Goal: Information Seeking & Learning: Learn about a topic

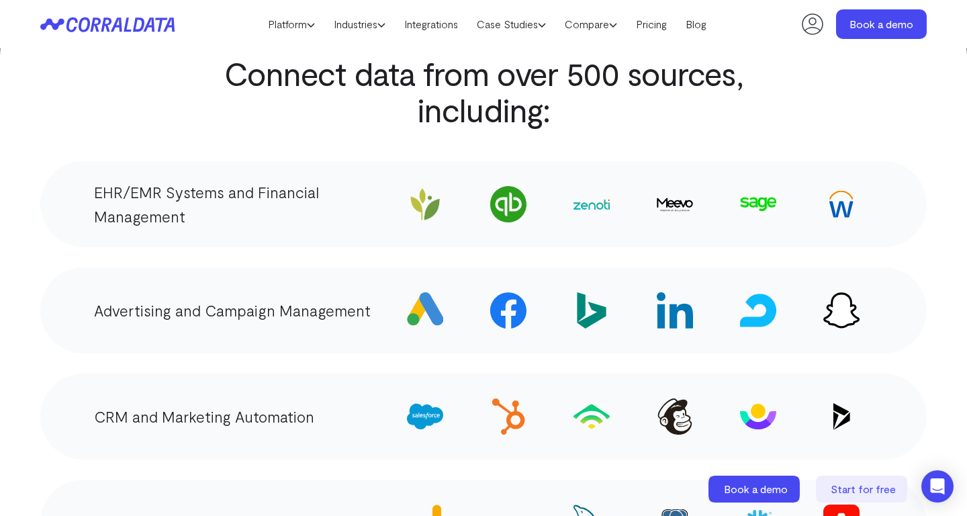
scroll to position [2072, 0]
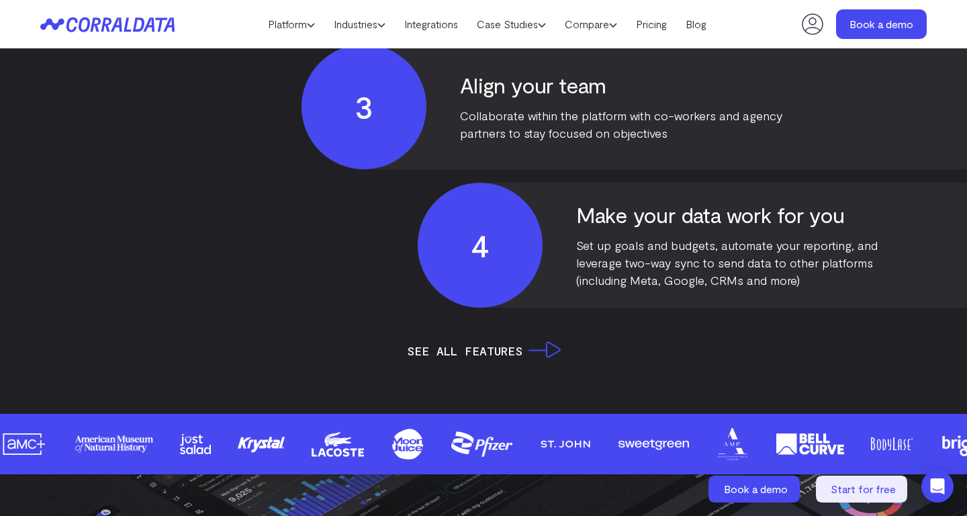
scroll to position [3198, 0]
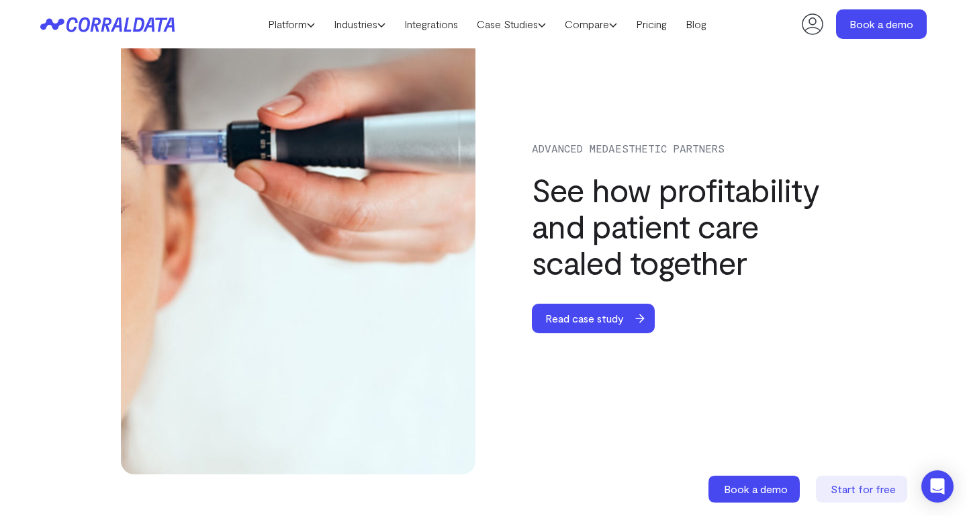
scroll to position [4043, 0]
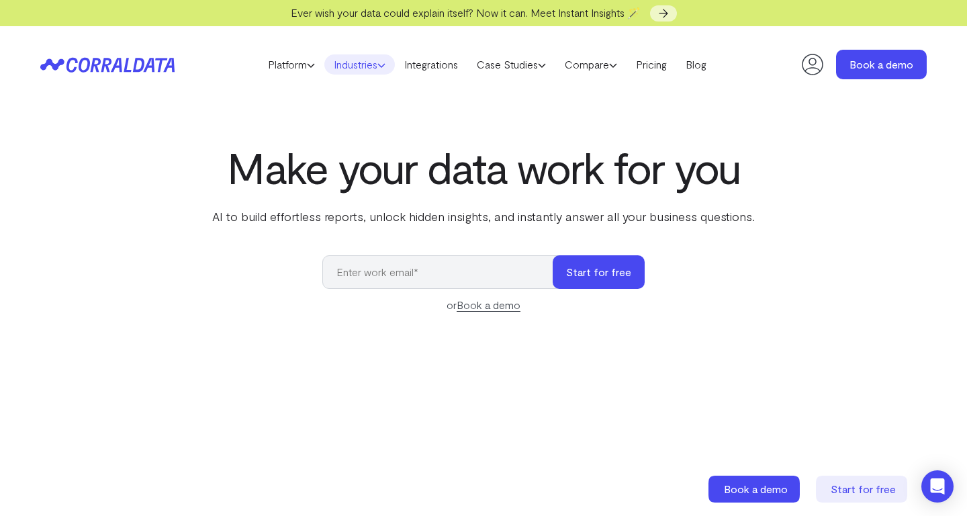
click at [367, 67] on link "Industries" at bounding box center [359, 64] width 70 height 20
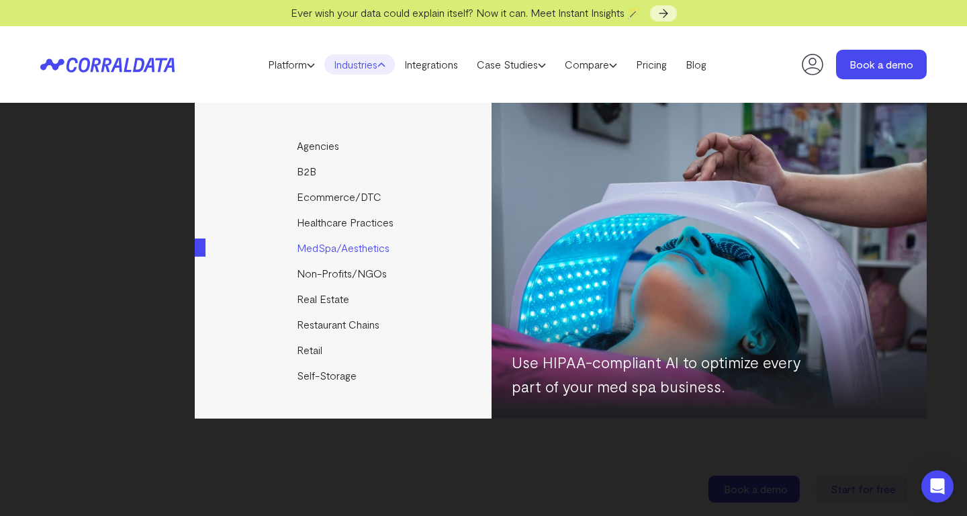
click at [346, 245] on link "MedSpa/Aesthetics" at bounding box center [344, 248] width 299 height 26
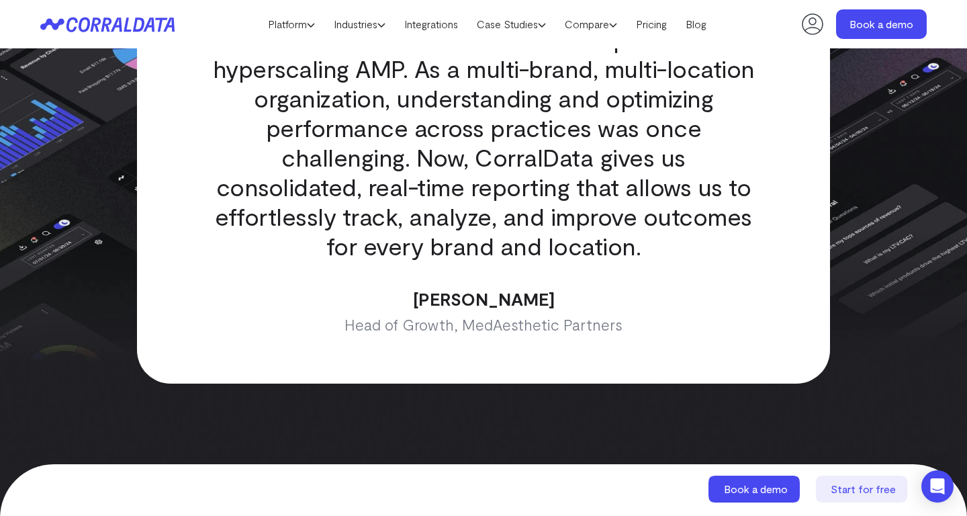
scroll to position [4312, 0]
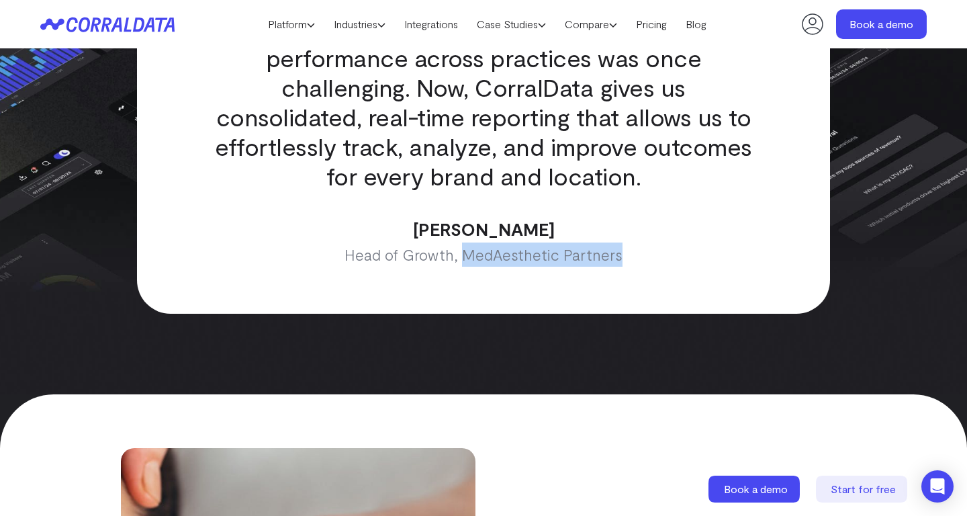
drag, startPoint x: 467, startPoint y: 239, endPoint x: 636, endPoint y: 244, distance: 169.3
click at [636, 244] on p "Head of Growth, MedAesthetic Partners" at bounding box center [483, 254] width 548 height 24
copy p "MedAesthetic Partners"
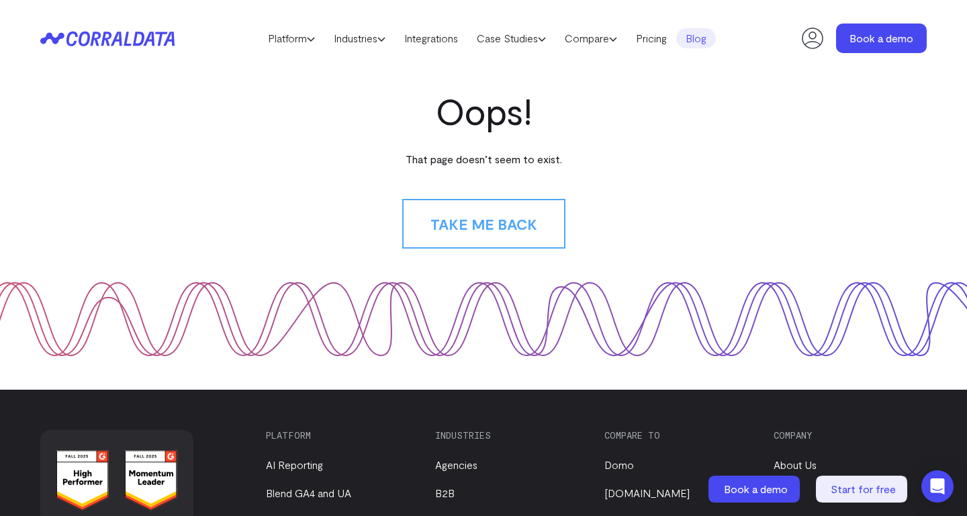
click at [710, 36] on link "Blog" at bounding box center [696, 38] width 40 height 20
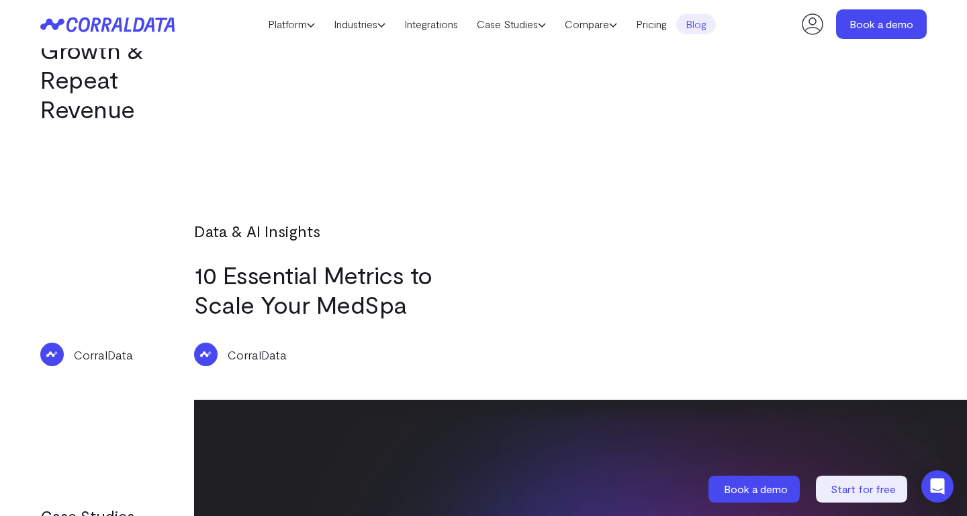
scroll to position [2329, 0]
